Goal: Check status

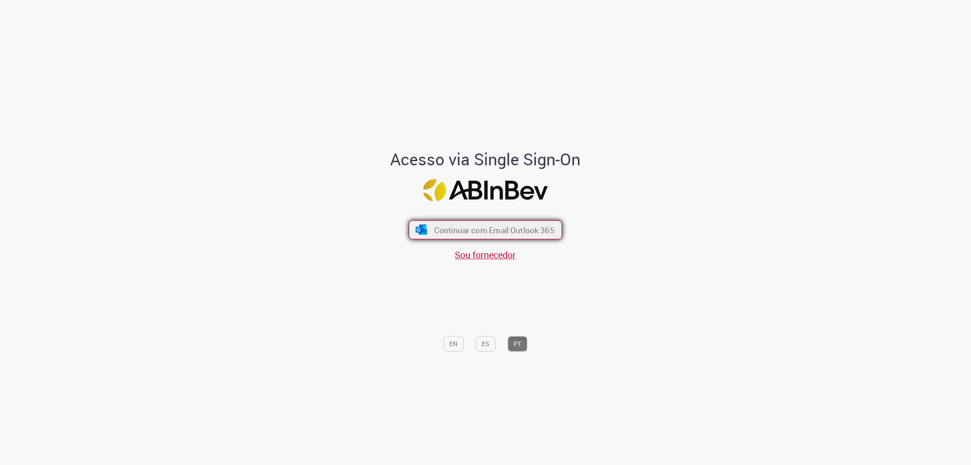
click at [516, 222] on button "Continuar com Email Outlook 365" at bounding box center [485, 229] width 153 height 19
click at [522, 230] on span "Continuar com Email Outlook 365" at bounding box center [494, 229] width 120 height 10
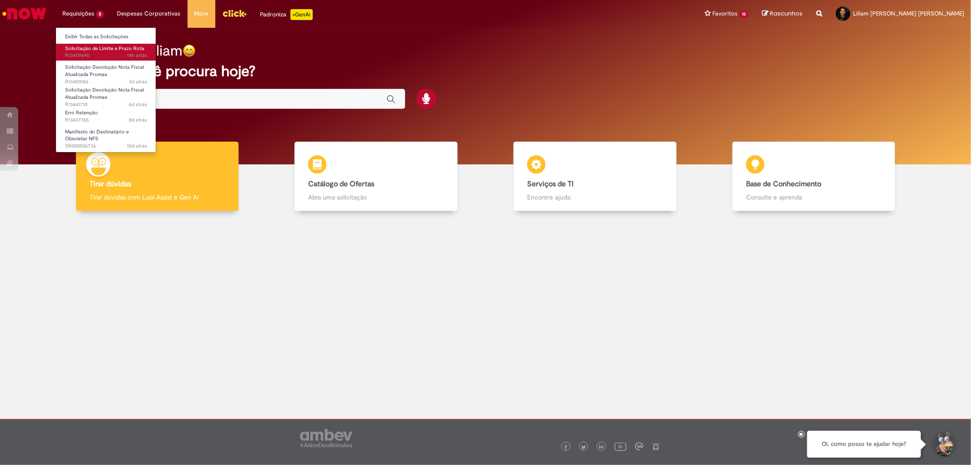
click at [107, 52] on span "14h atrás 14 horas atrás R13459690" at bounding box center [106, 55] width 82 height 7
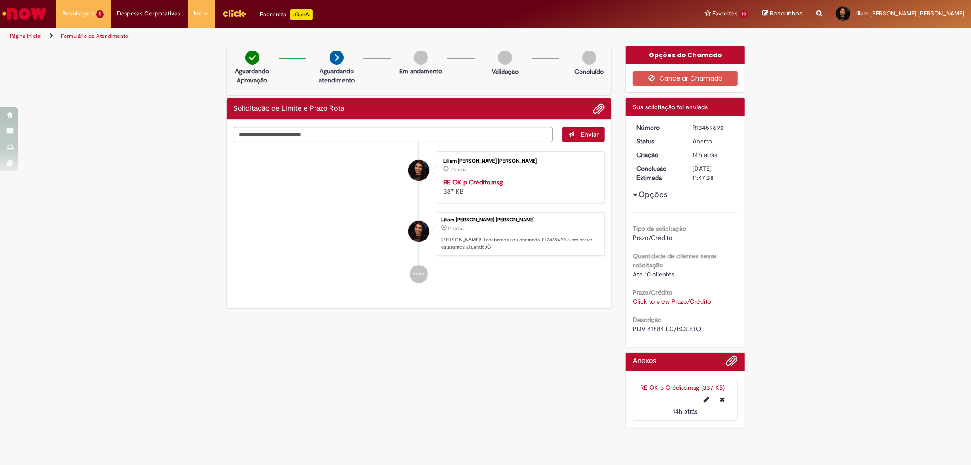
drag, startPoint x: 214, startPoint y: 314, endPoint x: 168, endPoint y: 46, distance: 272.1
click at [214, 309] on div "Verificar Código de Barras Aguardando Aprovação Aguardando atendimento Em andam…" at bounding box center [485, 239] width 971 height 387
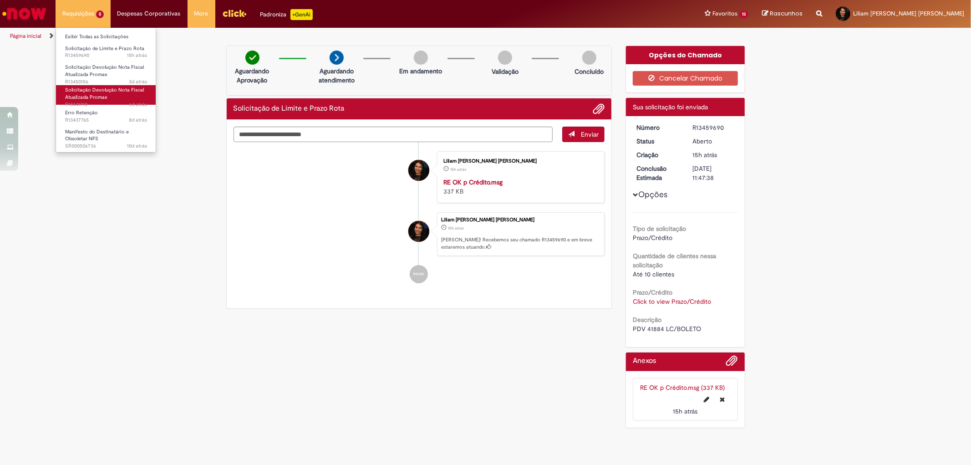
click at [110, 96] on link "Solicitação Devolução Nota Fiscal Atualizada Promax 6d atrás 6 dias atrás R1344…" at bounding box center [106, 95] width 100 height 20
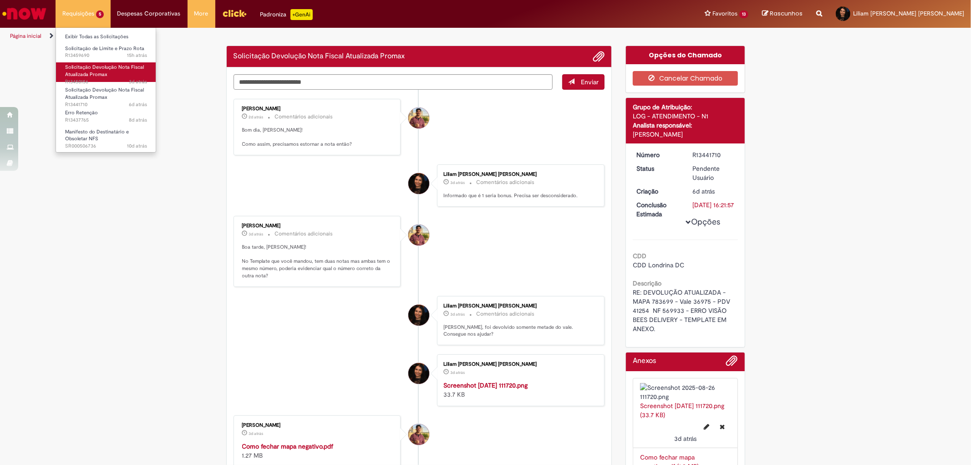
click at [117, 75] on link "Solicitação Devolução Nota Fiscal Atualizada Promax 3d atrás 3 dias atrás R1345…" at bounding box center [106, 72] width 100 height 20
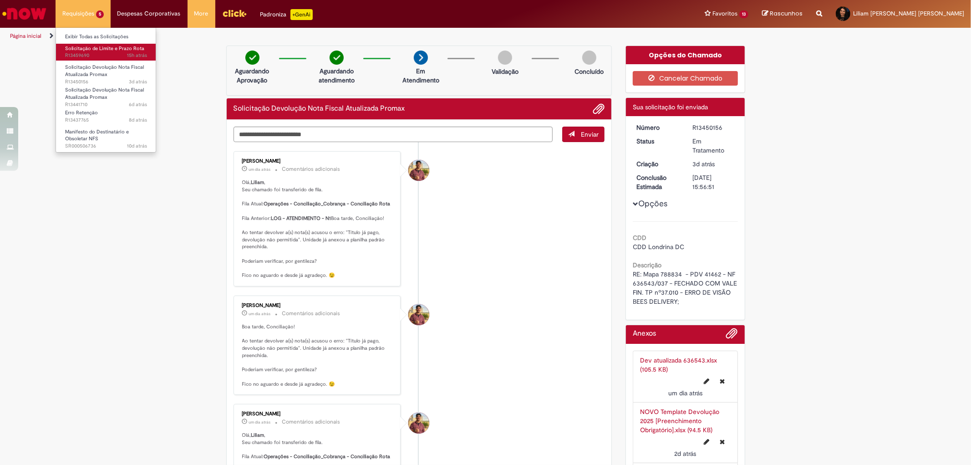
click at [115, 52] on span "15h atrás 15 horas atrás R13459690" at bounding box center [106, 55] width 82 height 7
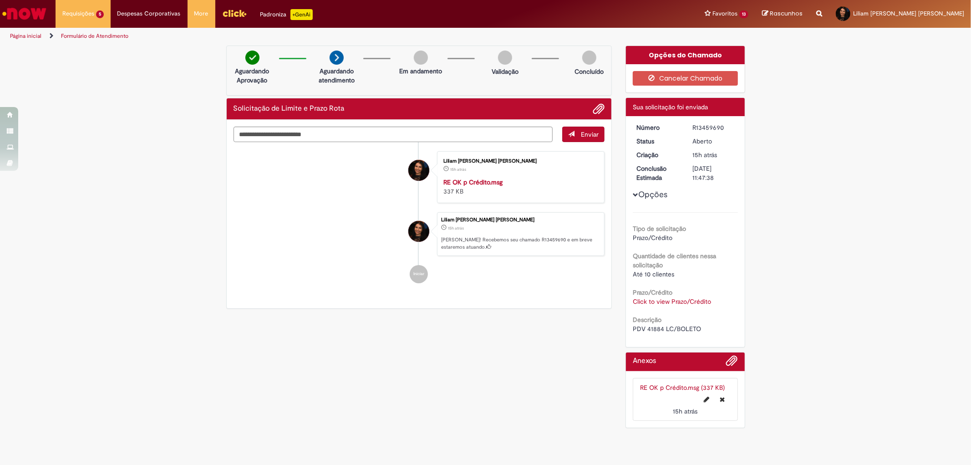
click at [38, 6] on img "Ir para a Homepage" at bounding box center [24, 14] width 47 height 18
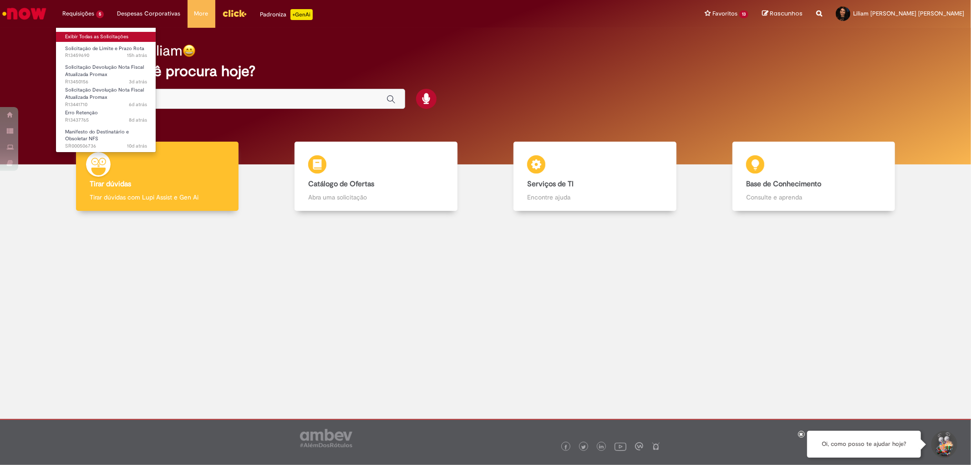
click at [79, 40] on link "Exibir Todas as Solicitações" at bounding box center [106, 37] width 100 height 10
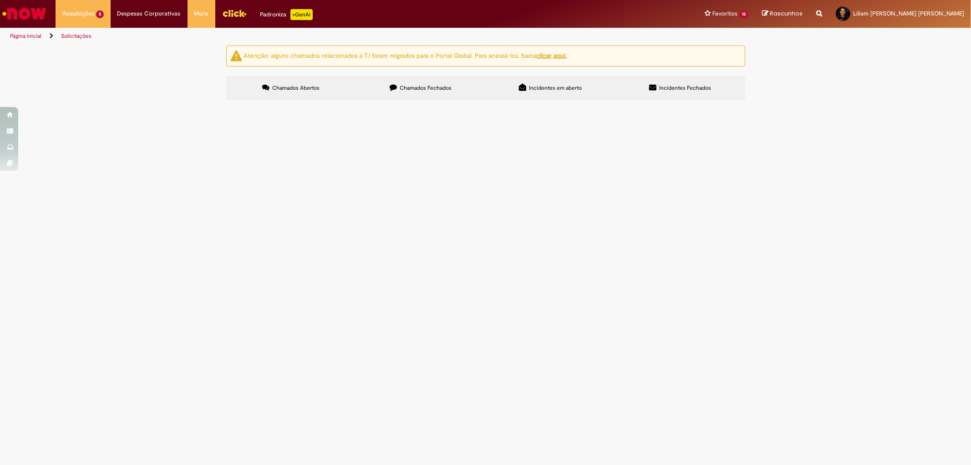
click at [140, 103] on div "Atenção: alguns chamados relacionados a T.I foram migrados para o Portal Global…" at bounding box center [485, 74] width 971 height 57
click at [437, 92] on label "Chamados Fechados" at bounding box center [421, 88] width 130 height 25
click at [0, 0] on link "1" at bounding box center [0, 0] width 0 height 0
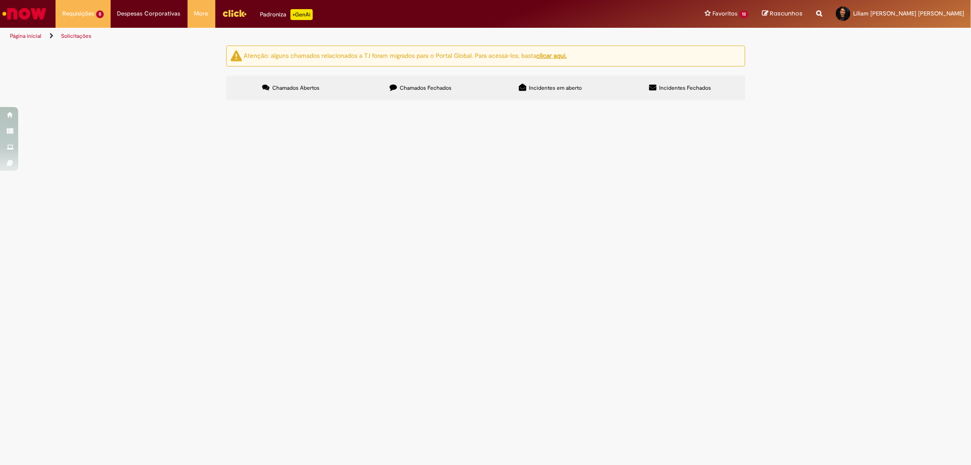
click at [0, 0] on div "Encerrado" at bounding box center [0, 0] width 0 height 0
click at [0, 0] on button at bounding box center [0, 0] width 0 height 0
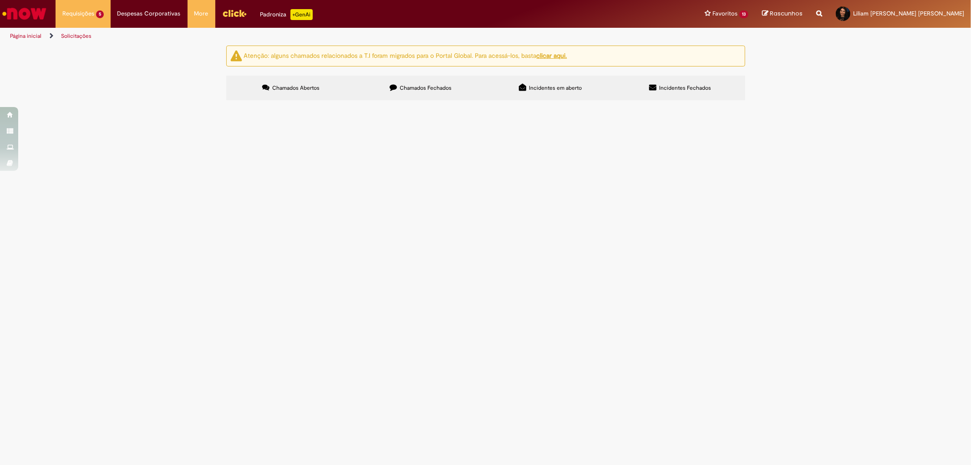
click at [0, 0] on link "2" at bounding box center [0, 0] width 0 height 0
click at [0, 0] on link "3" at bounding box center [0, 0] width 0 height 0
click at [25, 16] on img "Ir para a Homepage" at bounding box center [24, 14] width 47 height 18
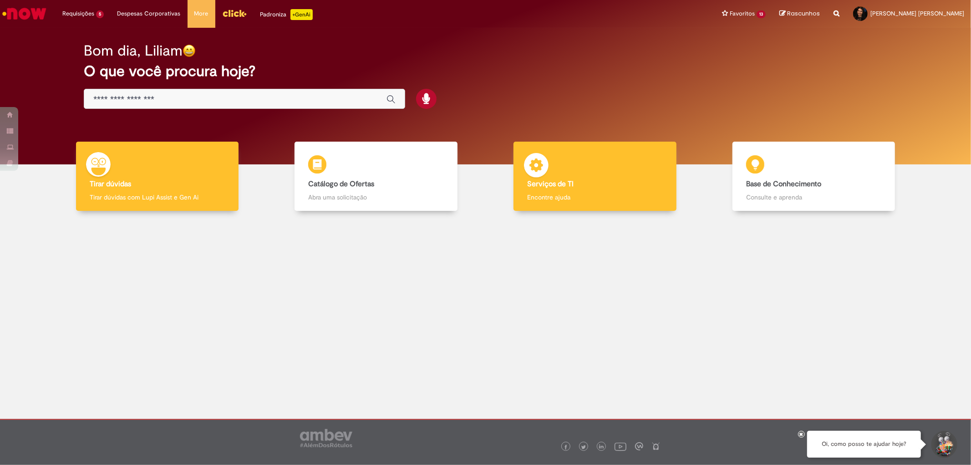
click at [666, 187] on div "Serviços de TI Serviços de TI Encontre ajuda" at bounding box center [594, 177] width 163 height 70
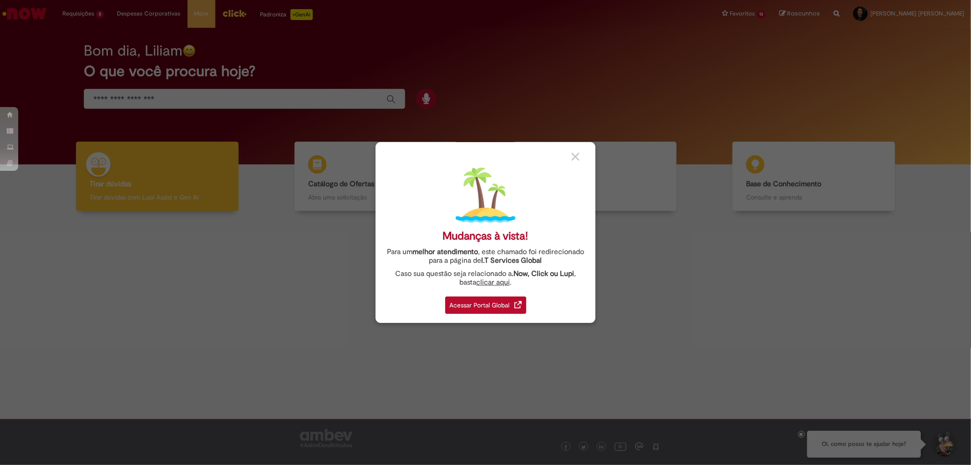
click at [484, 300] on div "Acessar Portal Global" at bounding box center [485, 304] width 81 height 17
